Goal: Navigation & Orientation: Find specific page/section

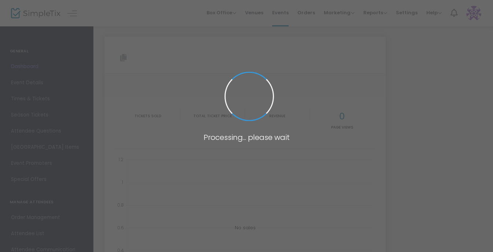
type input "[URL][DOMAIN_NAME][PERSON_NAME]"
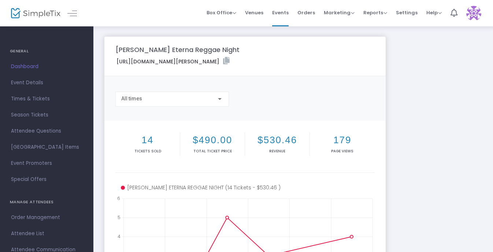
click at [26, 67] on span "Dashboard" at bounding box center [46, 67] width 71 height 10
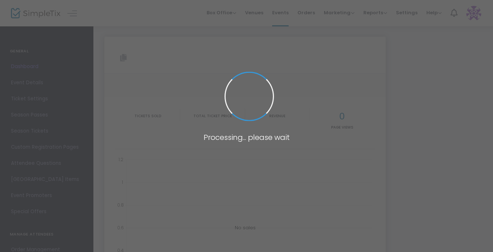
type input "[URL][DOMAIN_NAME][PERSON_NAME]"
